Goal: Communication & Community: Connect with others

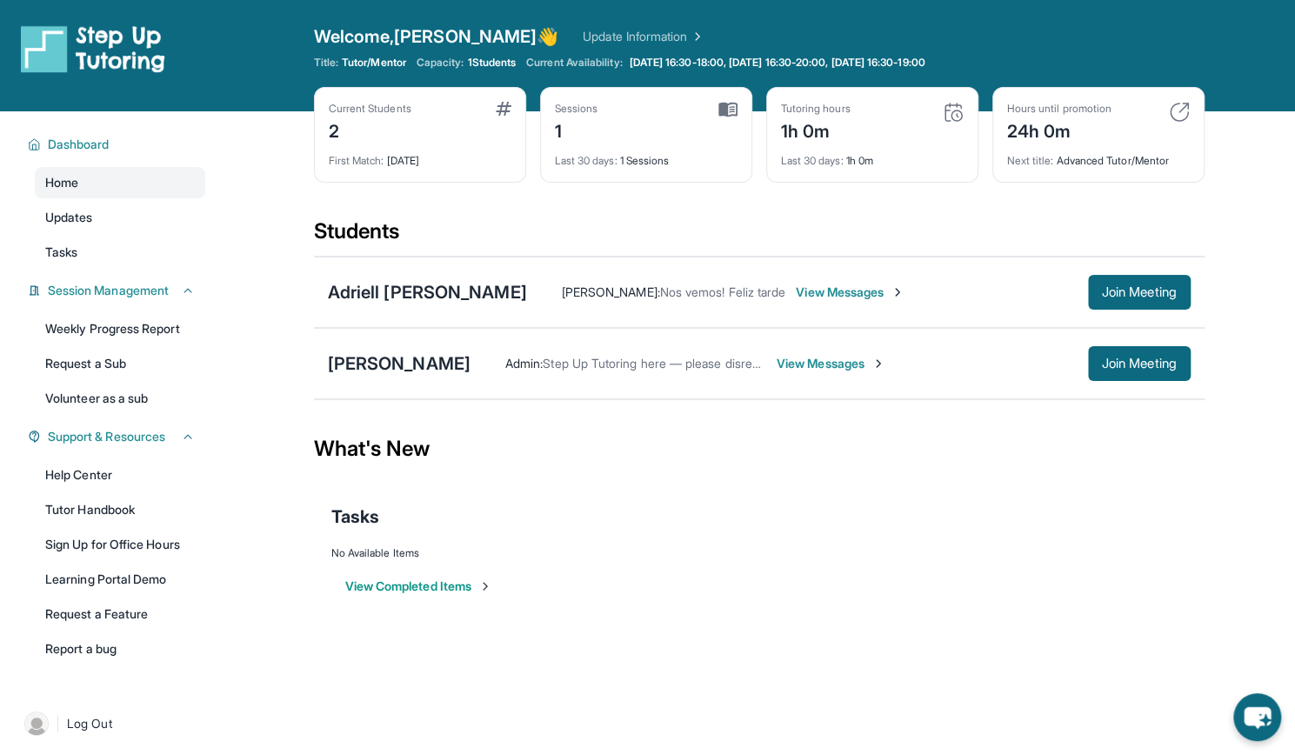
click at [776, 356] on span "View Messages" at bounding box center [830, 363] width 109 height 17
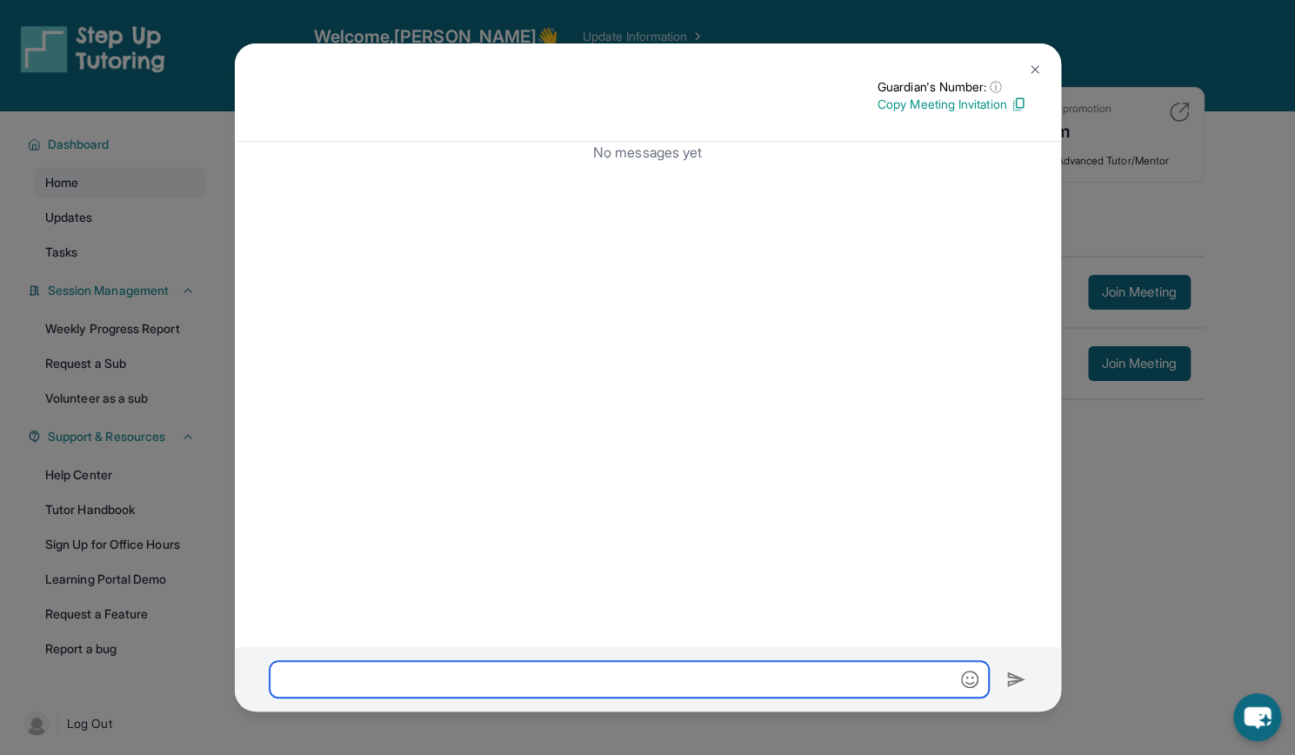
click at [631, 685] on input "text" at bounding box center [629, 679] width 719 height 37
click at [1039, 58] on button at bounding box center [1034, 69] width 35 height 35
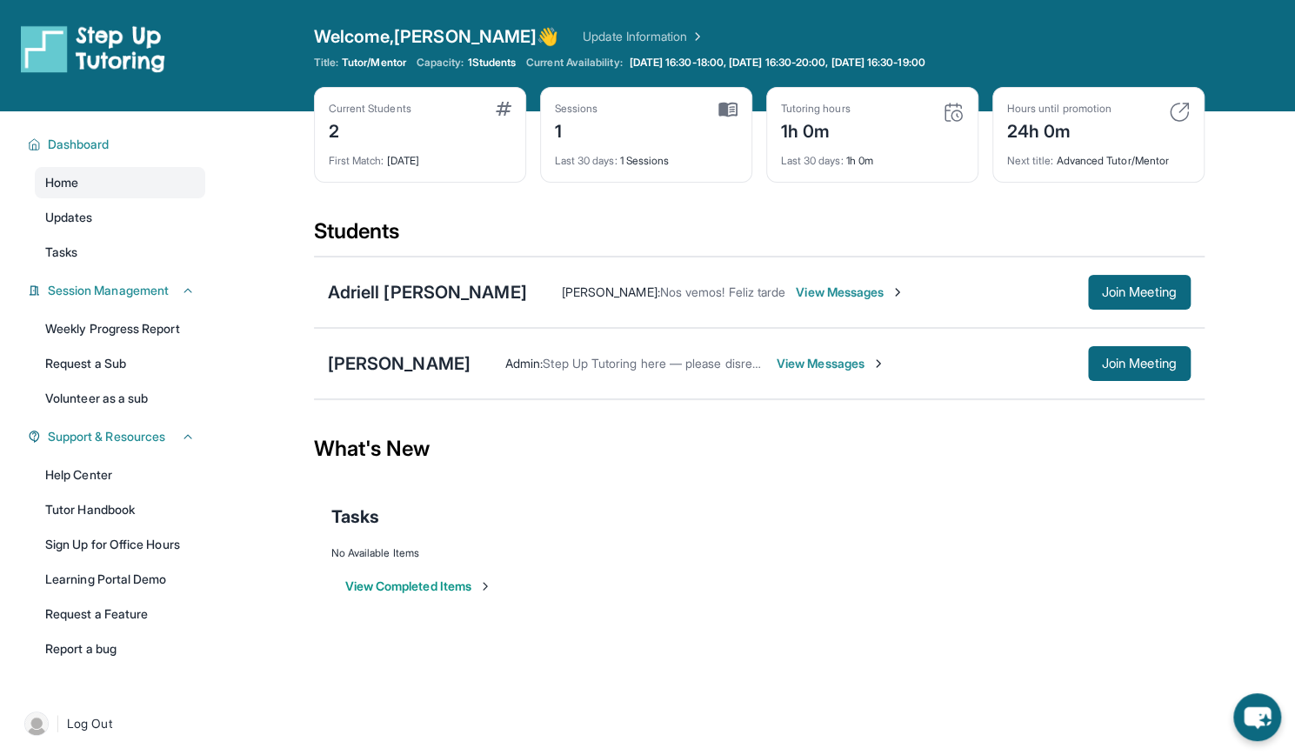
click at [646, 169] on div "Sessions 1 Last 30 days : 1 Sessions" at bounding box center [646, 135] width 212 height 96
click at [387, 370] on div "[PERSON_NAME]" at bounding box center [399, 363] width 143 height 24
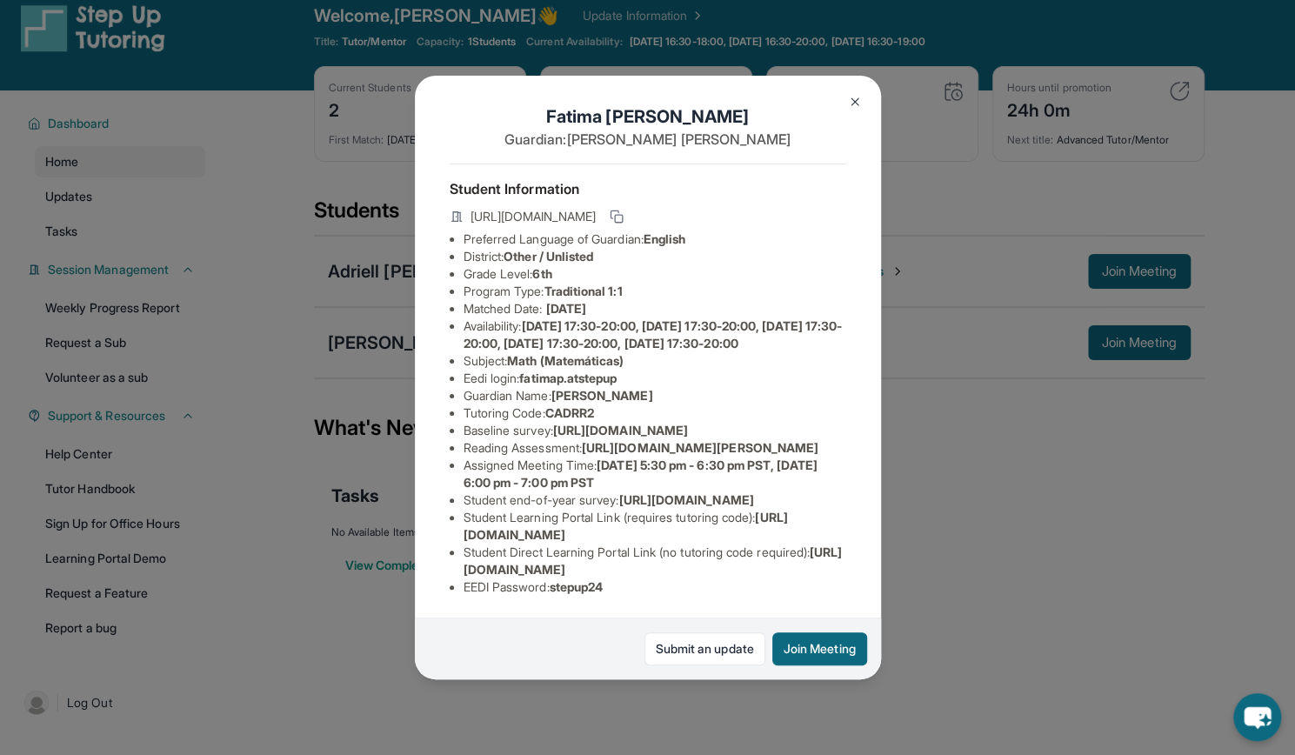
scroll to position [23, 0]
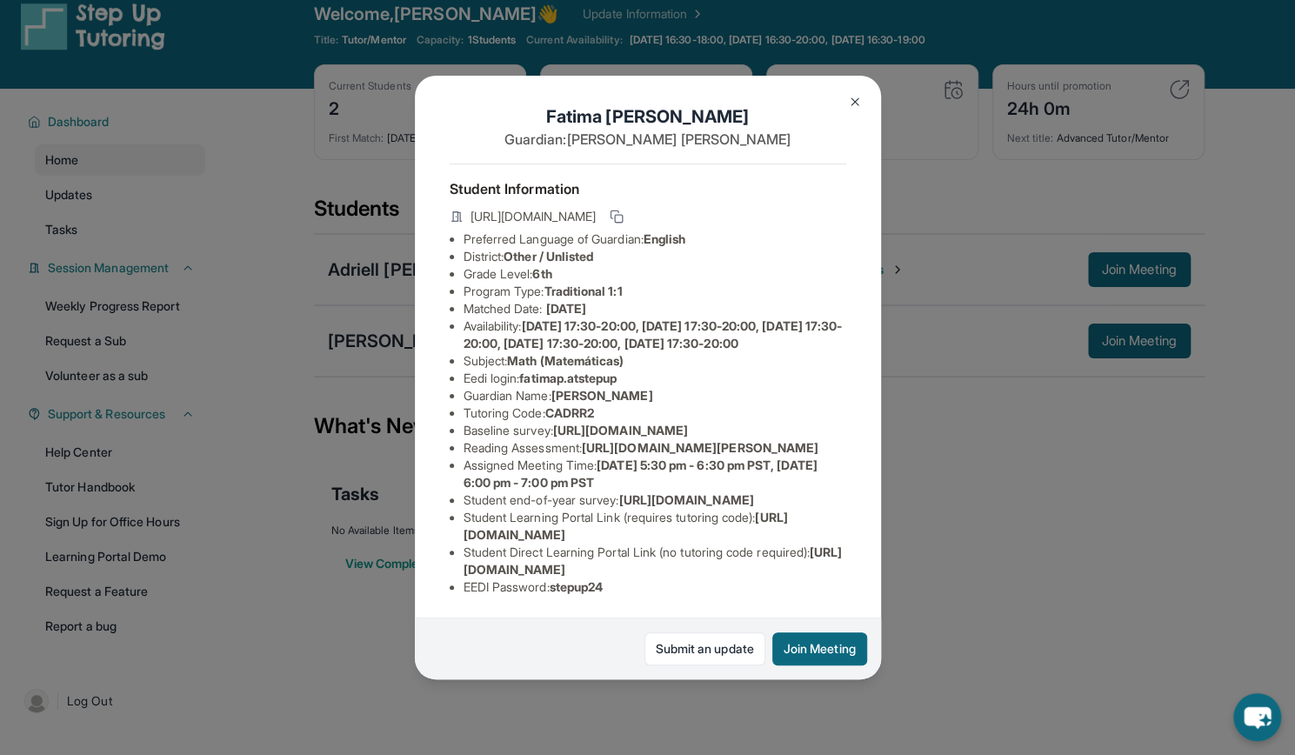
click at [856, 97] on img at bounding box center [855, 102] width 14 height 14
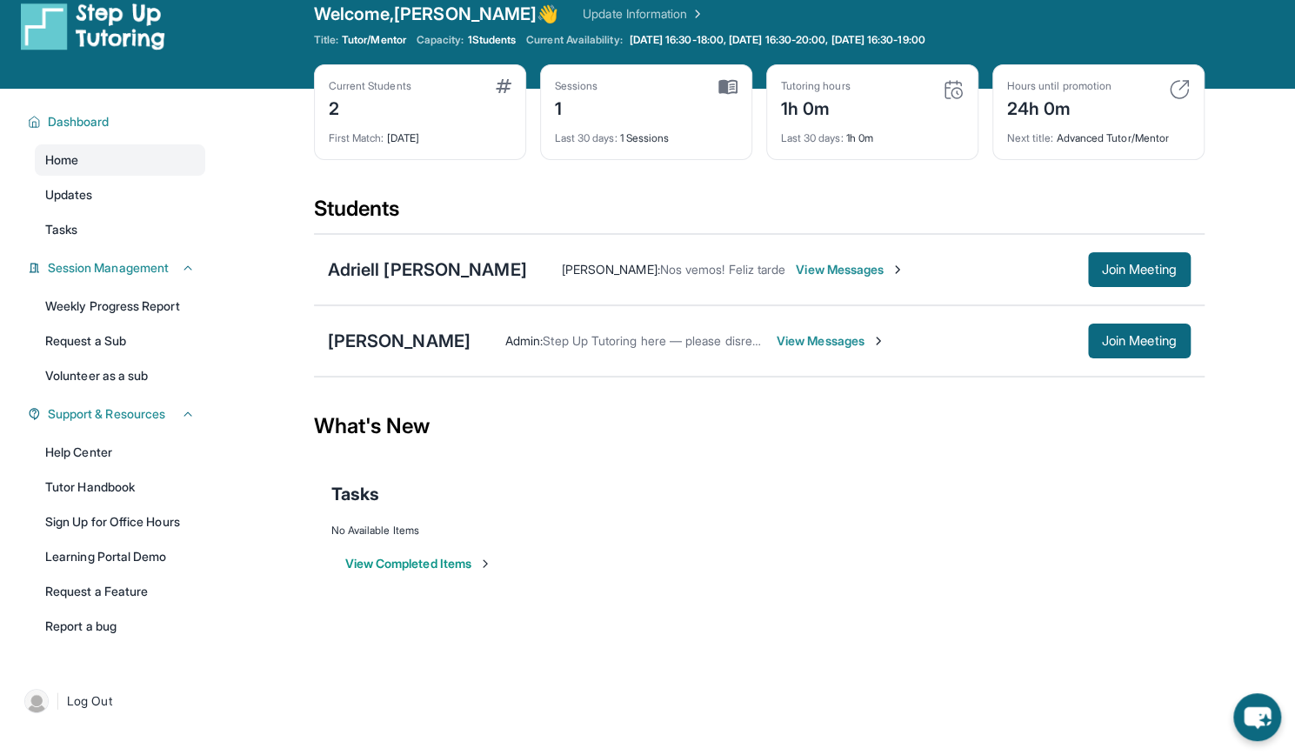
click at [776, 338] on span "View Messages" at bounding box center [830, 340] width 109 height 17
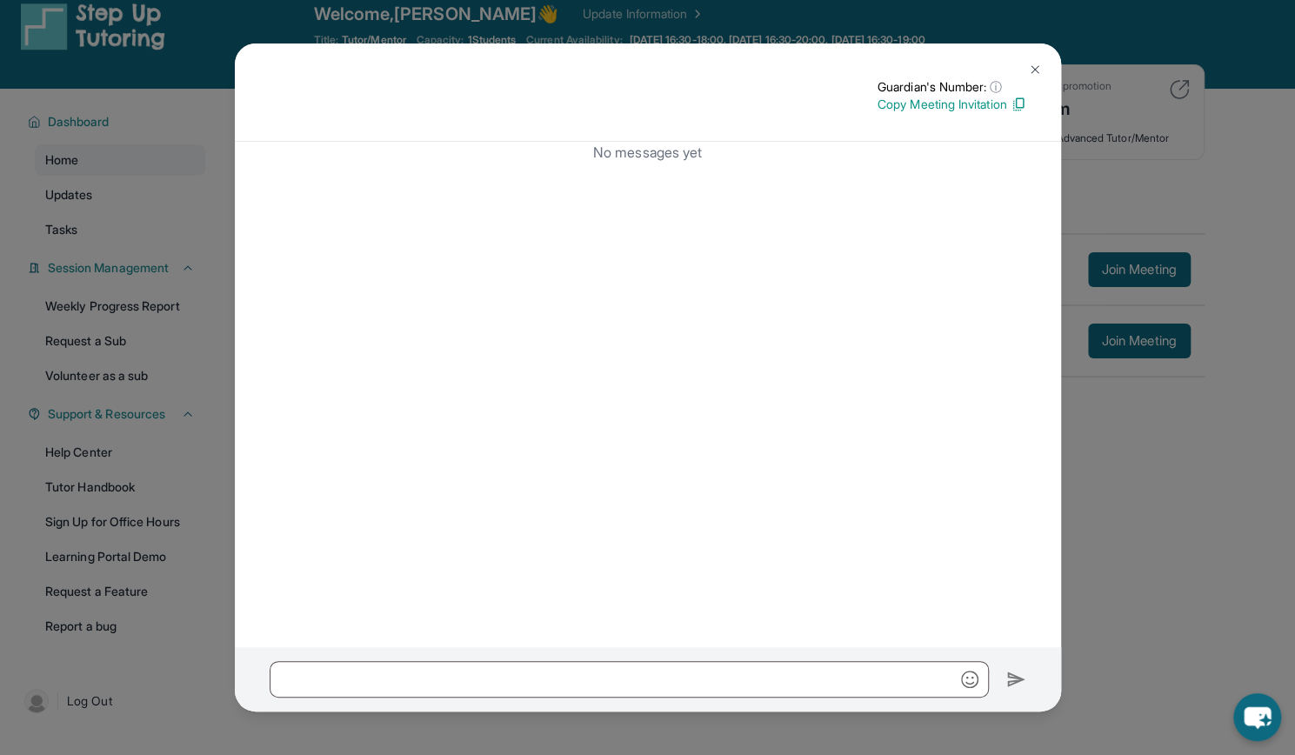
click at [1032, 69] on img at bounding box center [1035, 70] width 14 height 14
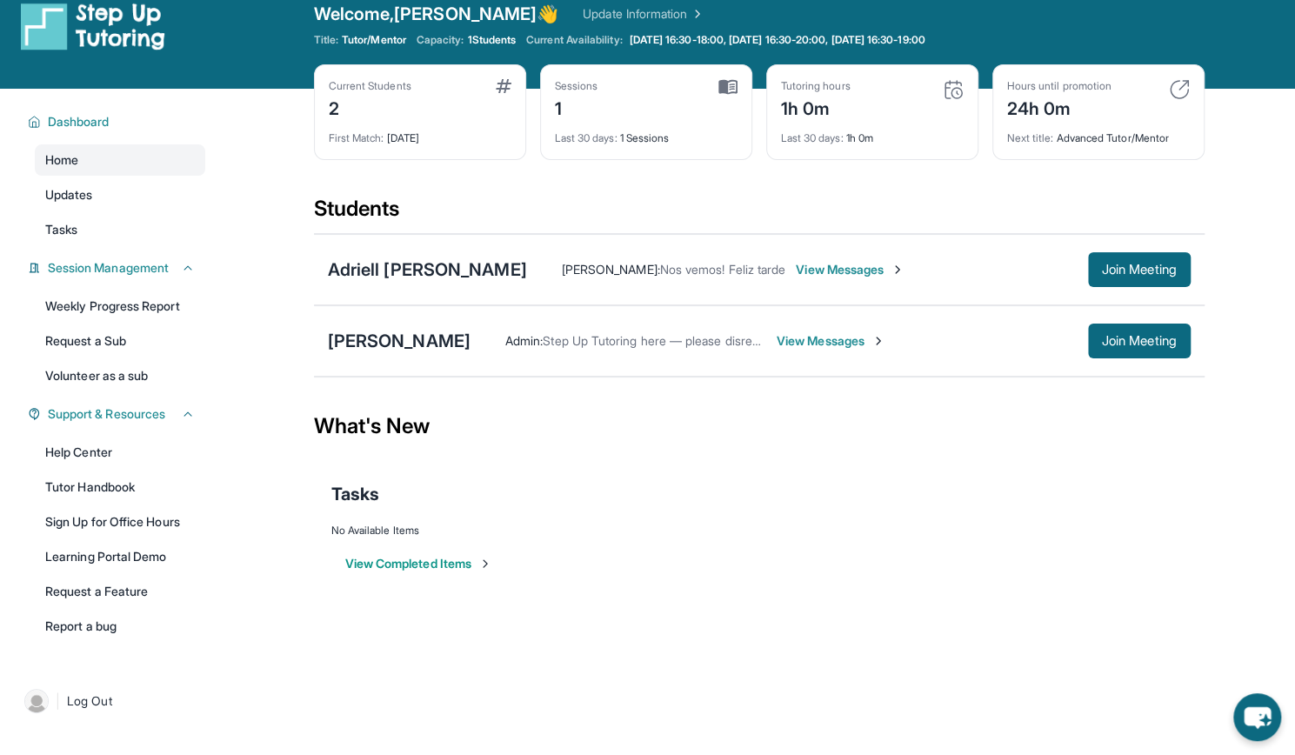
click at [776, 344] on span "View Messages" at bounding box center [830, 340] width 109 height 17
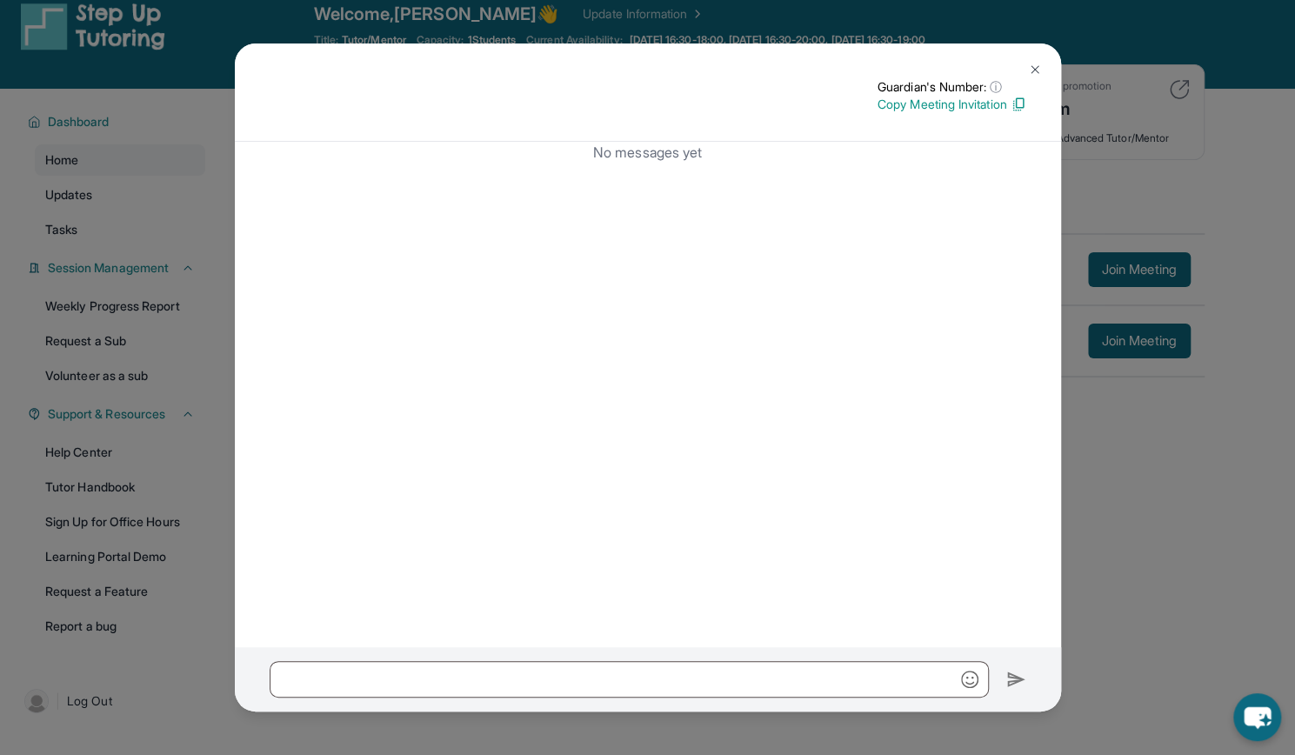
scroll to position [0, 0]
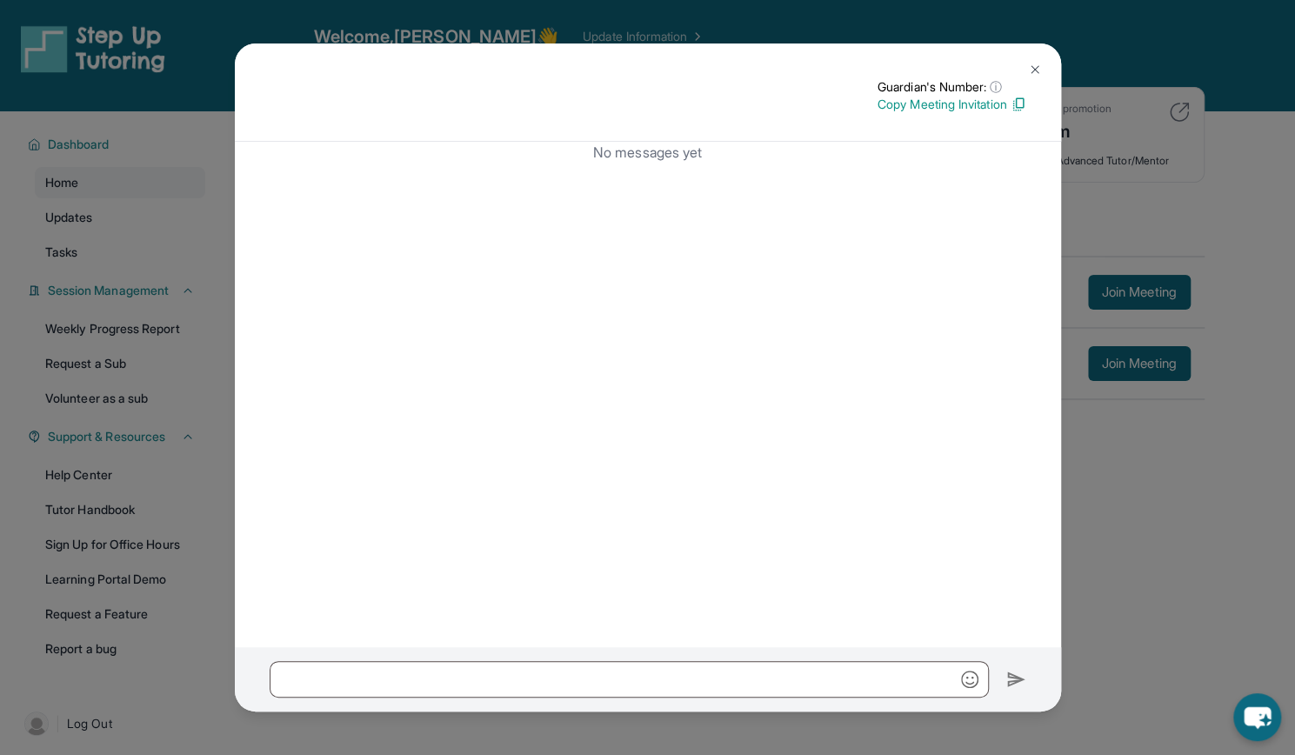
click at [969, 104] on p "Copy Meeting Invitation" at bounding box center [951, 104] width 149 height 17
